Goal: Task Accomplishment & Management: Manage account settings

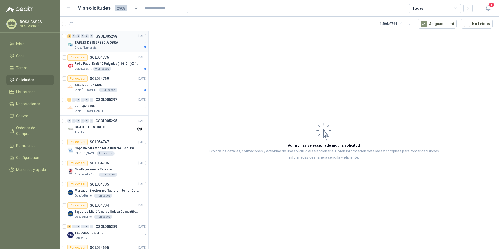
click at [105, 51] on div "3 0 0 0 0 0 GSOL005298 [DATE] TABLET DE INGRESO A OBRA Grupo Normandía" at bounding box center [104, 41] width 89 height 21
click at [110, 46] on div "Grupo Normandía" at bounding box center [109, 48] width 68 height 4
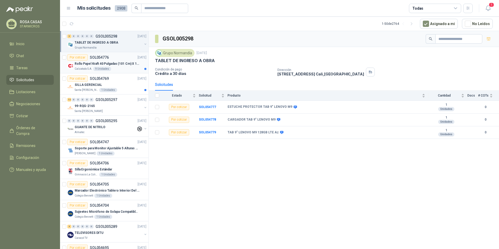
click at [105, 71] on article "Por cotizar SOL054776 [DATE] Rollo Papel Kraft 40 Pulgadas (101 Cm) X 150 Mts 6…" at bounding box center [104, 62] width 89 height 21
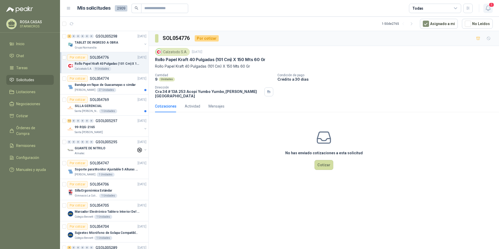
click at [490, 11] on icon "button" at bounding box center [488, 8] width 7 height 7
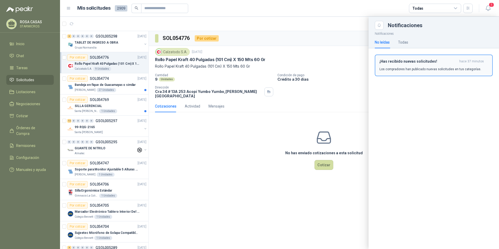
click at [396, 65] on div "¡Has recibido nuevas solicitudes! hace 37 minutos Los compradores han publicado…" at bounding box center [434, 65] width 109 height 12
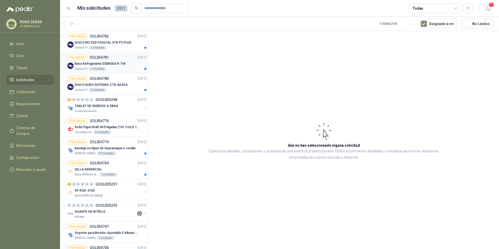
click at [107, 60] on div "Por cotizar SOL054781" at bounding box center [88, 57] width 42 height 6
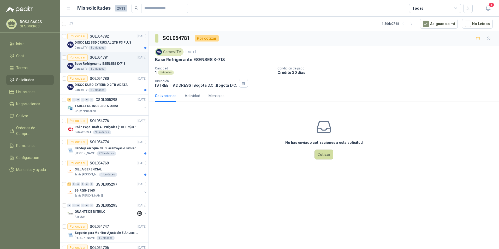
click at [113, 44] on p "DISCO M2 SSD CRUCIAL 2TB P3 PLUS" at bounding box center [103, 42] width 57 height 5
drag, startPoint x: 493, startPoint y: 6, endPoint x: 168, endPoint y: 116, distance: 343.2
click at [169, 116] on main "Mis solicitudes 2911 Todas 1 1 - 50 de 2768 Asignado a mi No Leídos Por cotizar…" at bounding box center [279, 124] width 439 height 249
